Goal: Task Accomplishment & Management: Manage account settings

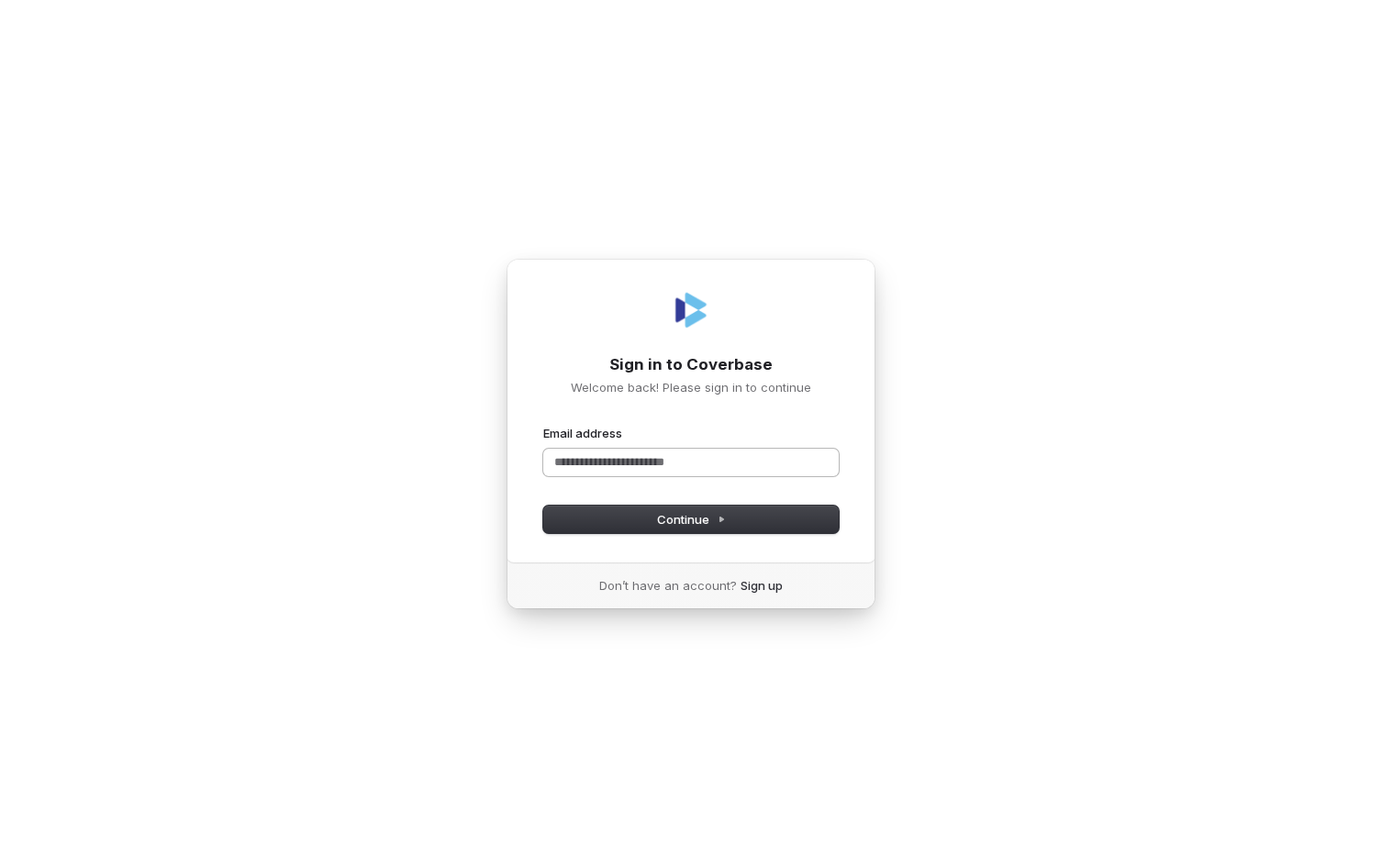
click at [613, 460] on input "Email address" at bounding box center [691, 462] width 296 height 28
click at [630, 525] on button "Continue" at bounding box center [691, 520] width 296 height 28
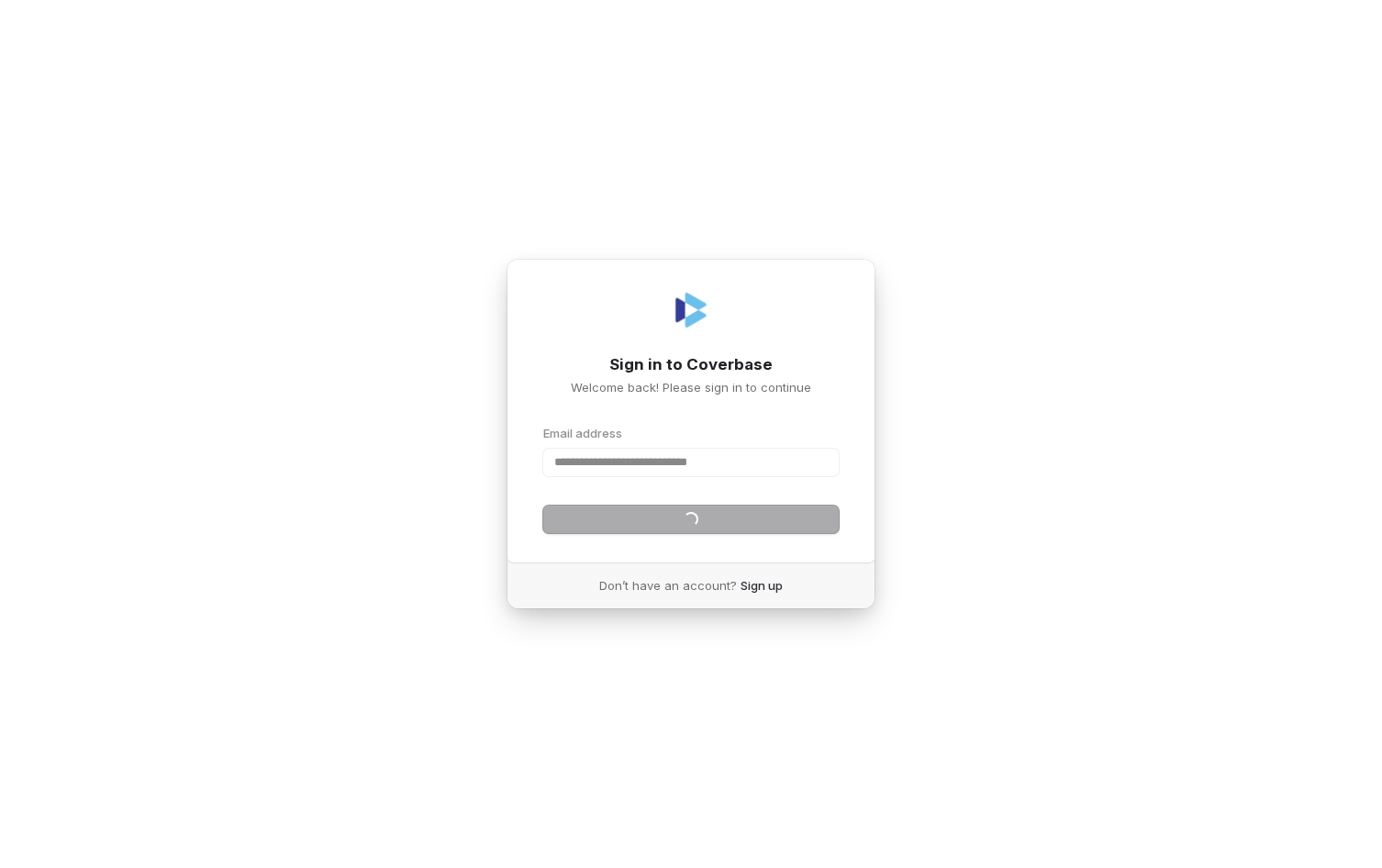
type input "**********"
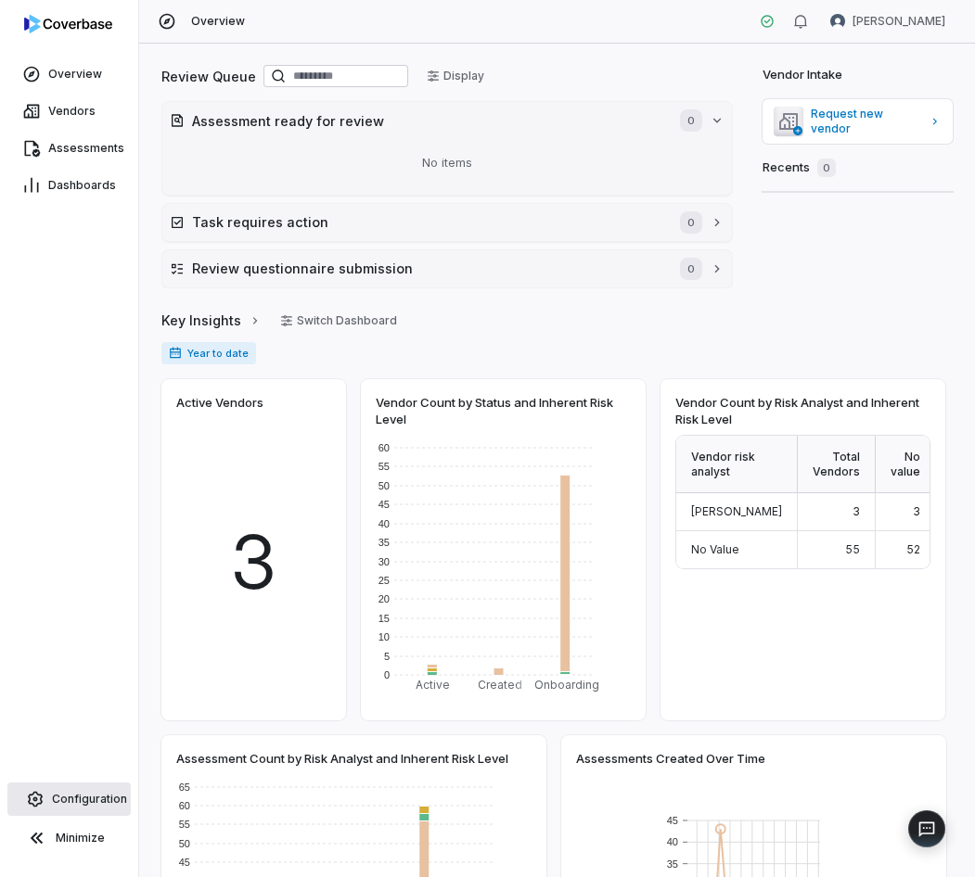
click at [84, 790] on link "Configuration" at bounding box center [68, 799] width 123 height 33
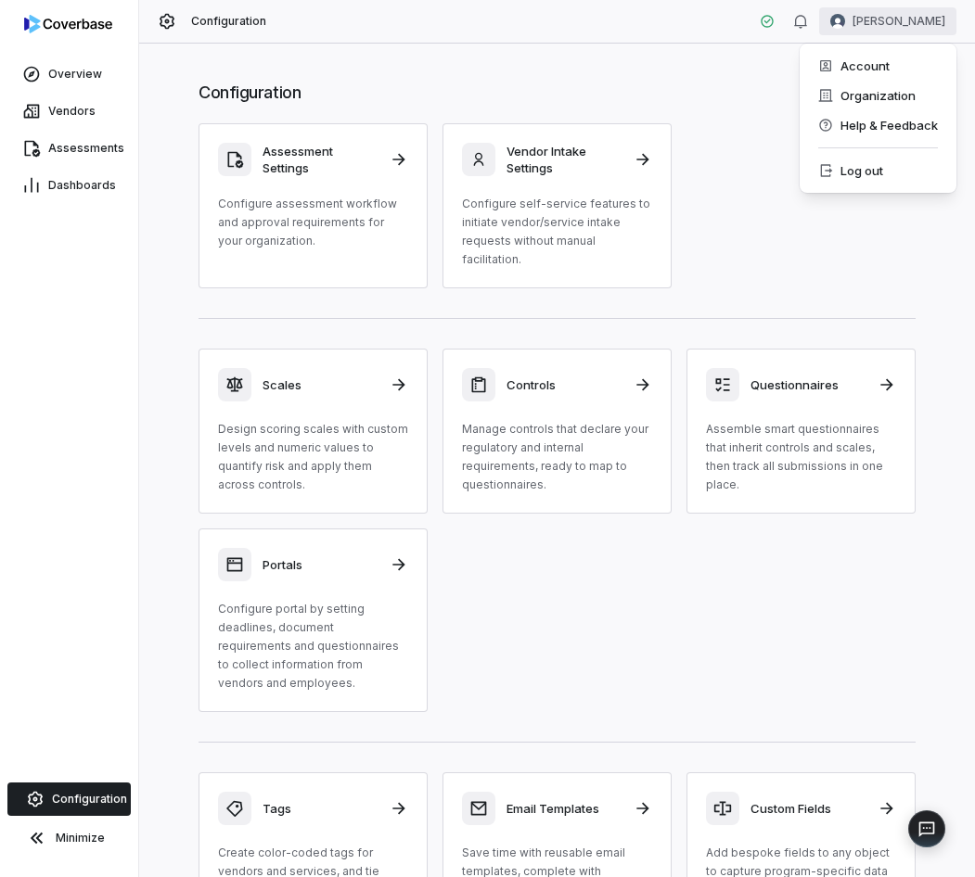
click at [906, 22] on html "Overview Vendors Assessments Dashboards Configuration Minimize Configuration AJ…" at bounding box center [487, 438] width 975 height 877
click at [593, 604] on html "Overview Vendors Assessments Dashboards Configuration Minimize Configuration AJ…" at bounding box center [487, 438] width 975 height 877
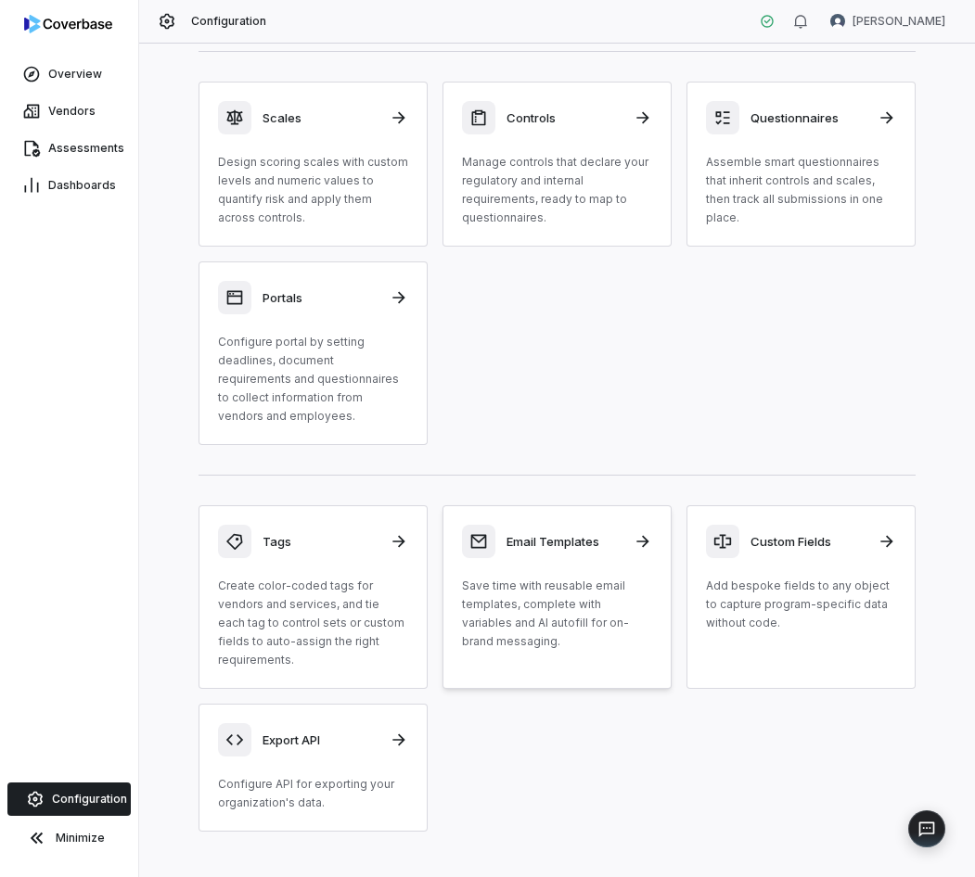
scroll to position [299, 0]
